Goal: Navigation & Orientation: Find specific page/section

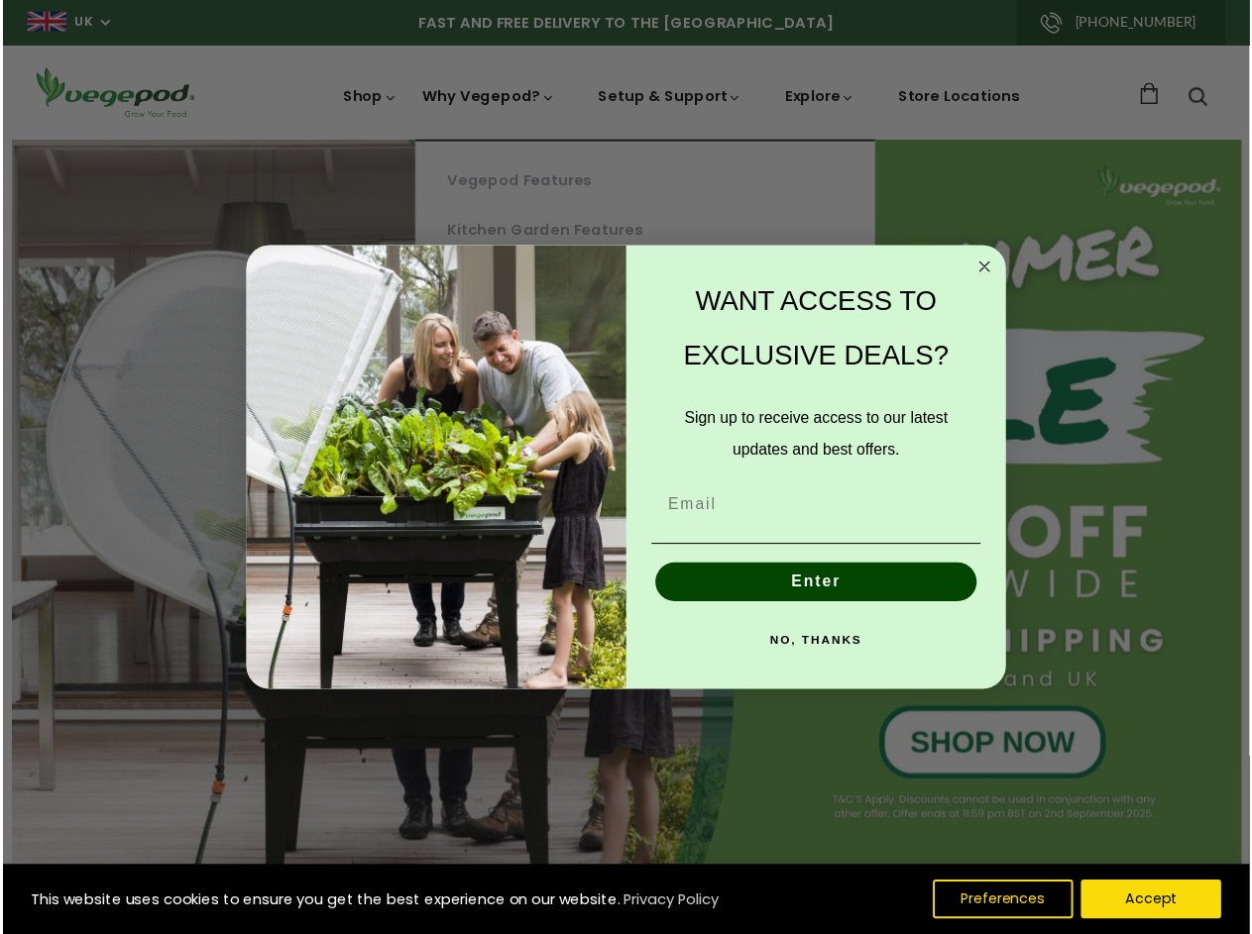
scroll to position [0, 4812]
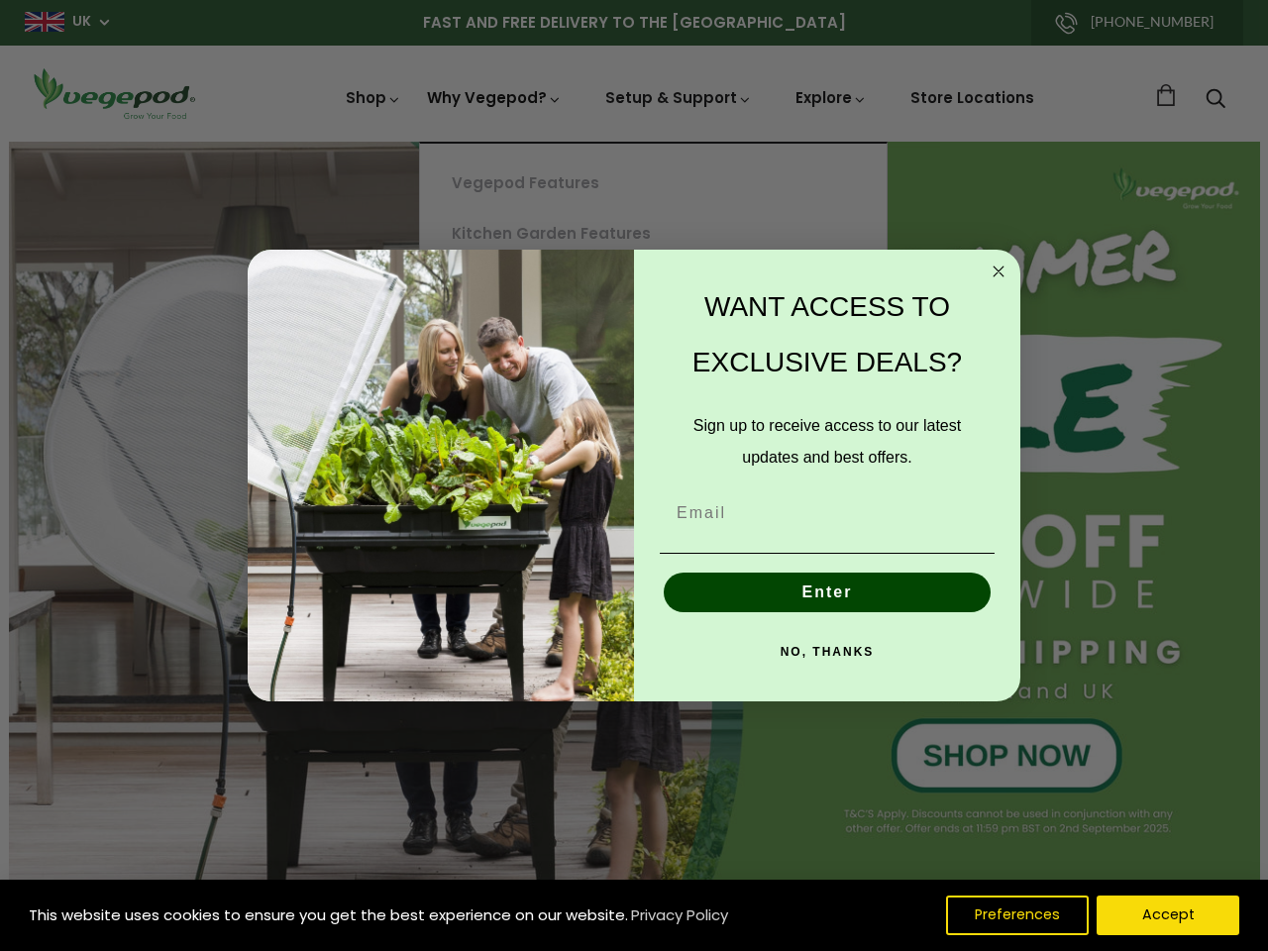
click at [634, 476] on div "WANT ACCESS TO EXCLUSIVE DEALS? Sign up to receive access to our latest updates…" at bounding box center [817, 476] width 367 height 413
click at [999, 272] on icon "Close dialog" at bounding box center [999, 272] width 10 height 10
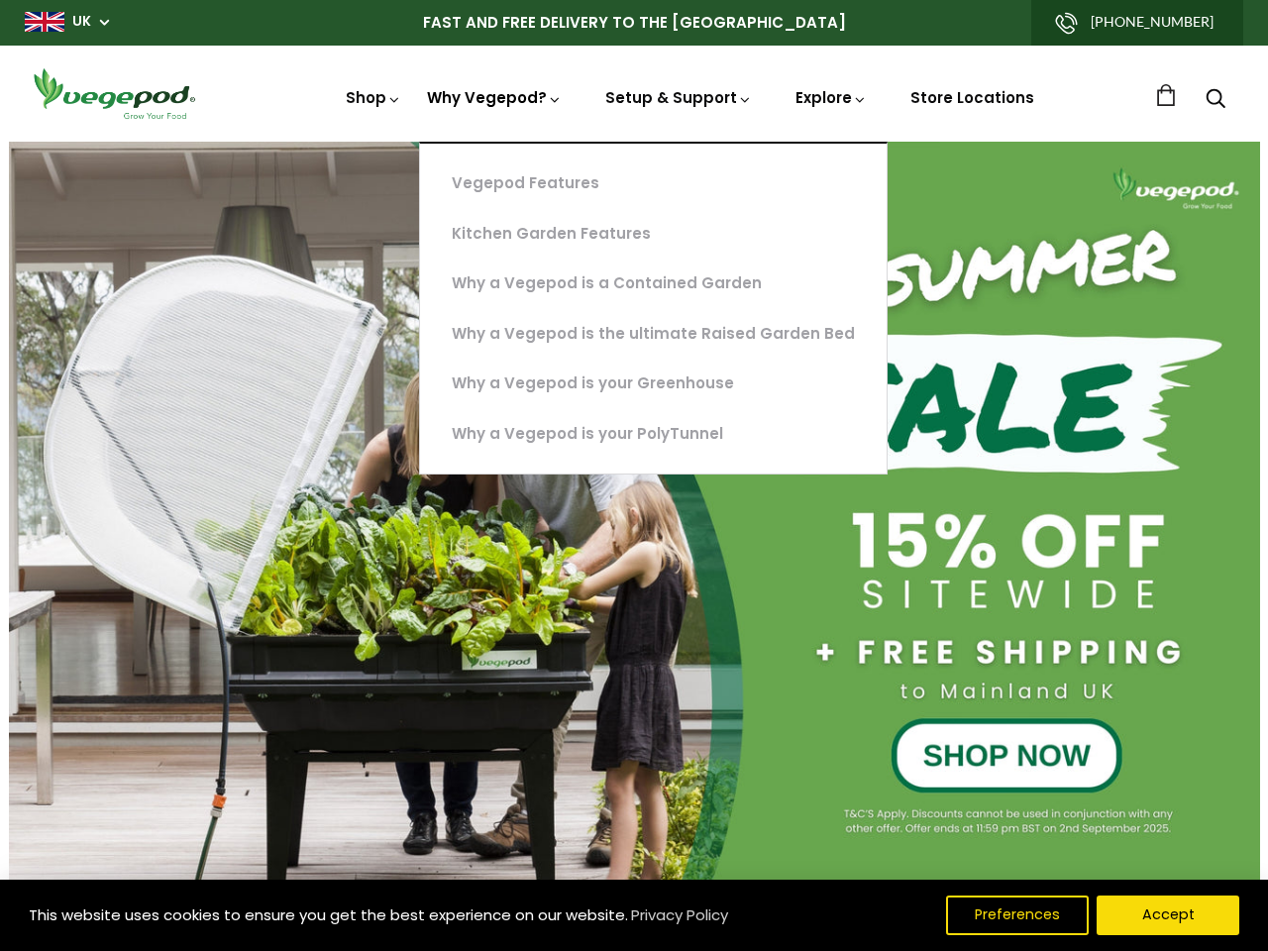
click at [827, 618] on button "Enter" at bounding box center [827, 638] width 327 height 40
click at [827, 668] on div "NO, THANKS" at bounding box center [827, 697] width 347 height 59
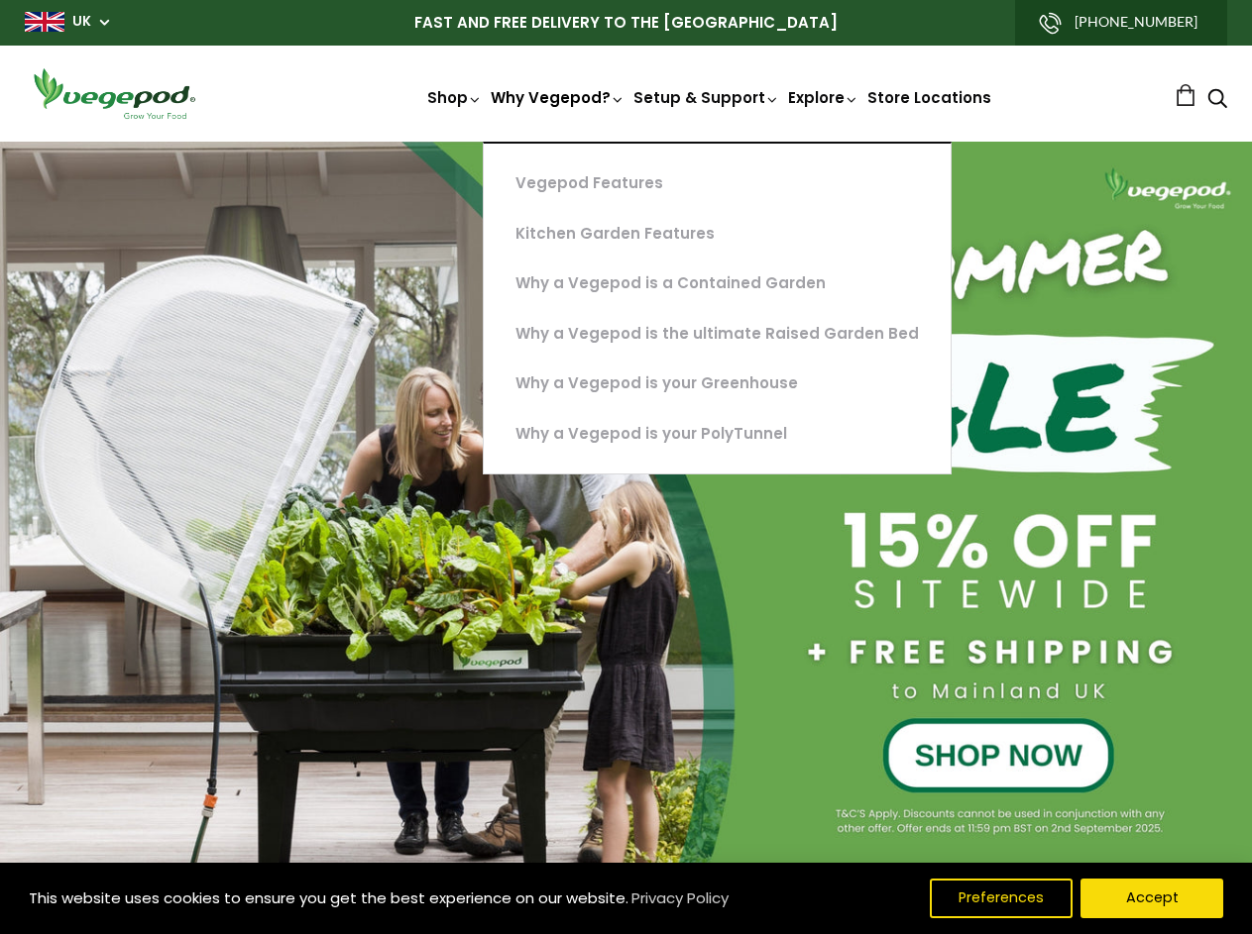
scroll to position [0, 593]
